Goal: Task Accomplishment & Management: Use online tool/utility

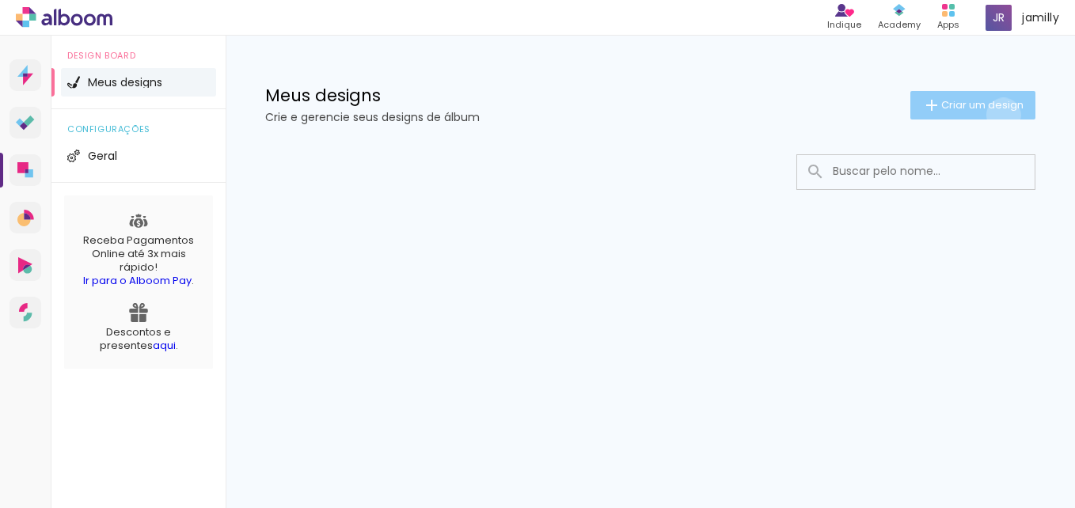
click at [1001, 115] on paper-button "Criar um design" at bounding box center [972, 105] width 125 height 29
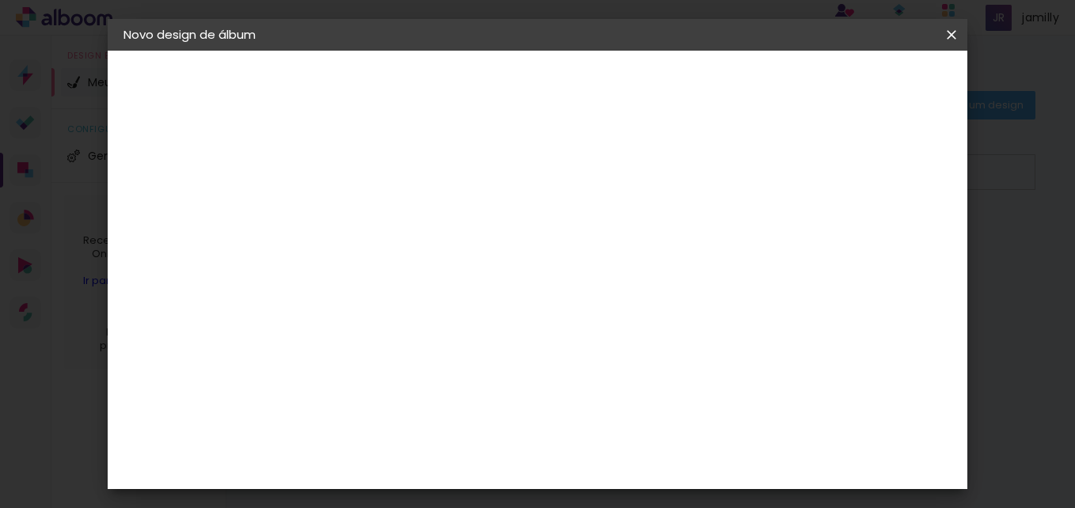
click at [382, 205] on input at bounding box center [382, 212] width 0 height 25
type input "Floresta"
type paper-input "Floresta"
click at [0, 0] on slot "Avançar" at bounding box center [0, 0] width 0 height 0
click at [678, 251] on paper-item "Tamanho Livre" at bounding box center [602, 240] width 152 height 35
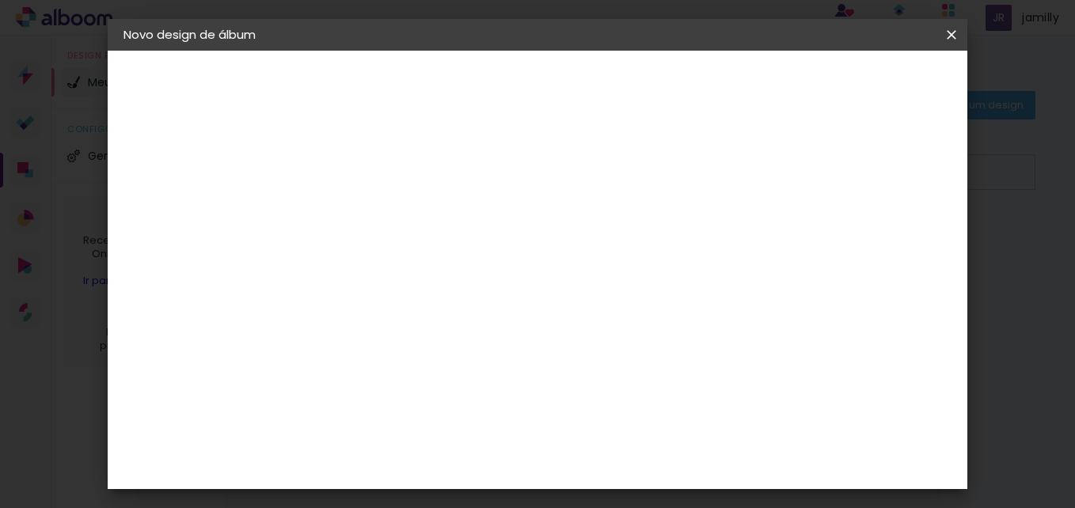
click at [678, 251] on paper-item "Tamanho Livre" at bounding box center [602, 240] width 152 height 35
click at [462, 291] on input at bounding box center [423, 301] width 160 height 20
click at [0, 0] on slot "Avançar" at bounding box center [0, 0] width 0 height 0
click at [853, 85] on span "Iniciar design" at bounding box center [817, 83] width 72 height 11
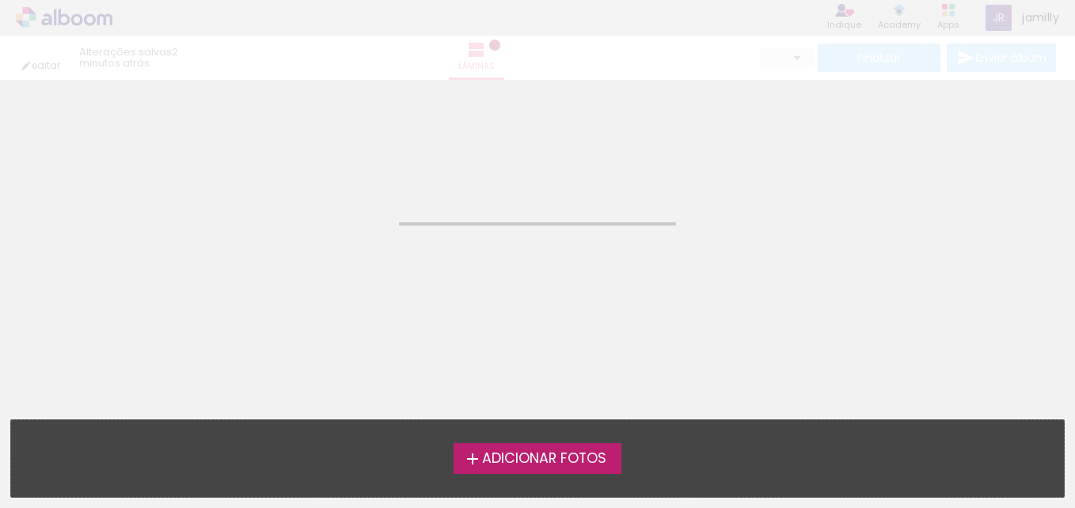
click at [571, 463] on span "Adicionar Fotos" at bounding box center [544, 459] width 124 height 14
click at [0, 0] on input "file" at bounding box center [0, 0] width 0 height 0
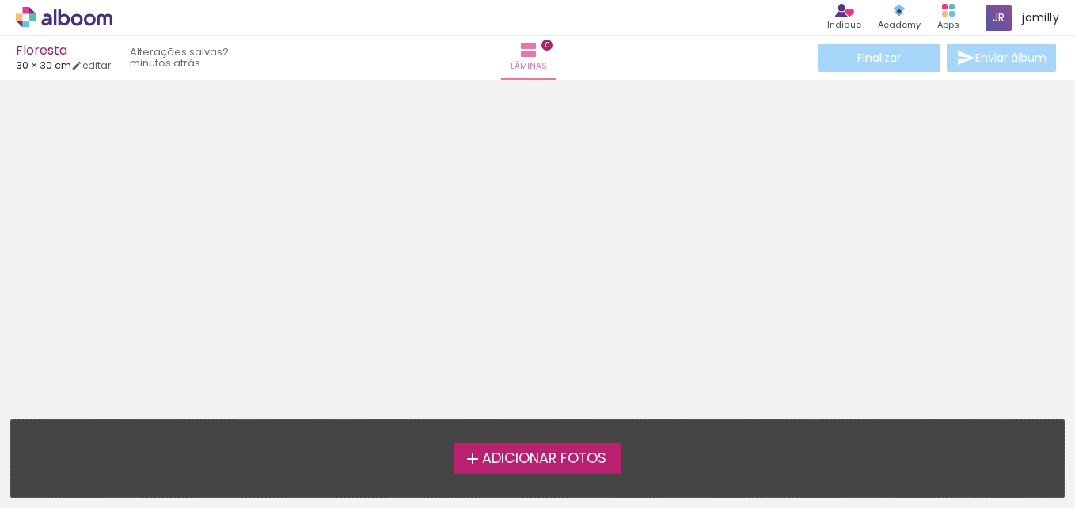
click at [587, 454] on span "Adicionar Fotos" at bounding box center [544, 459] width 124 height 14
click at [0, 0] on input "file" at bounding box center [0, 0] width 0 height 0
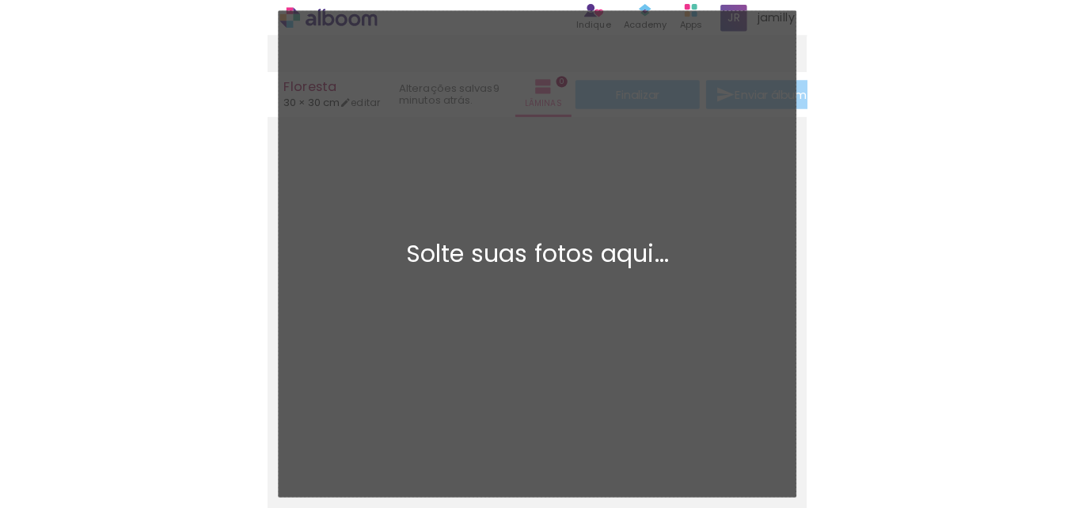
scroll to position [16, 0]
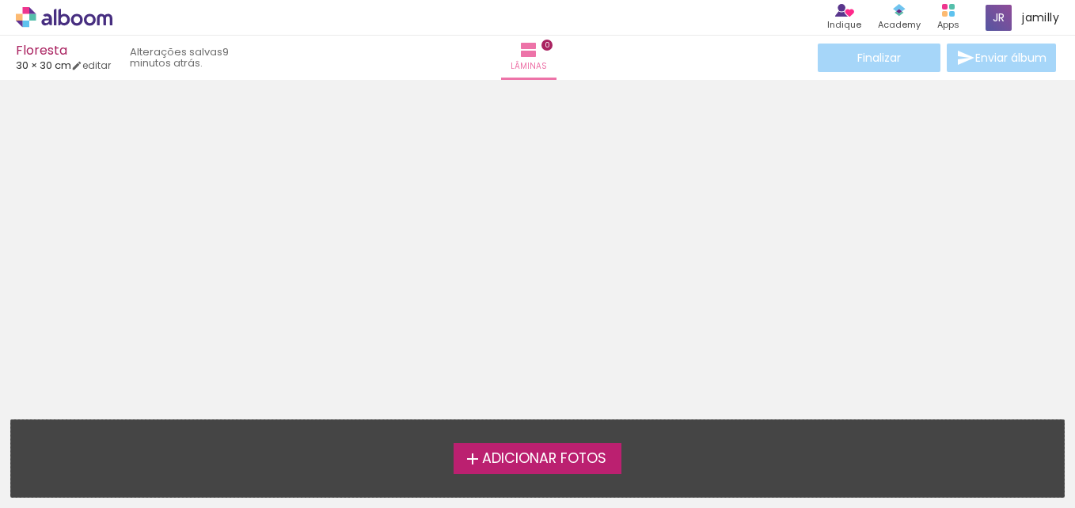
click at [542, 452] on span "Adicionar Fotos" at bounding box center [544, 459] width 124 height 14
click at [0, 0] on input "file" at bounding box center [0, 0] width 0 height 0
